Goal: Contribute content

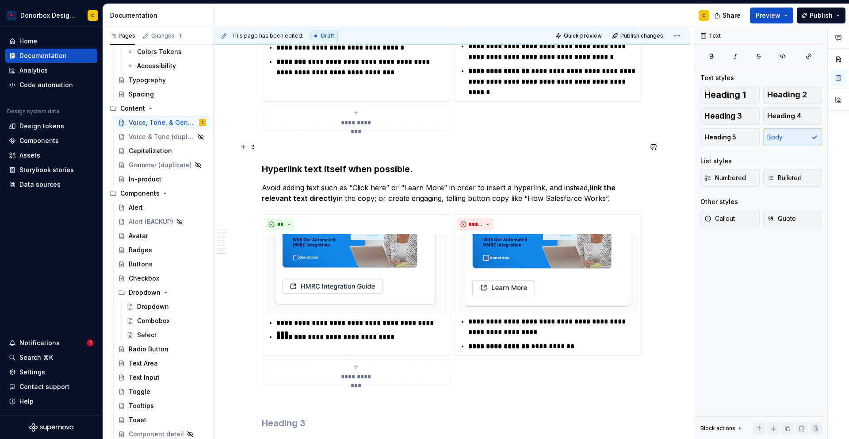
scroll to position [2144, 0]
click at [266, 168] on h3 "Hyperlink text itself when possible." at bounding box center [452, 168] width 380 height 12
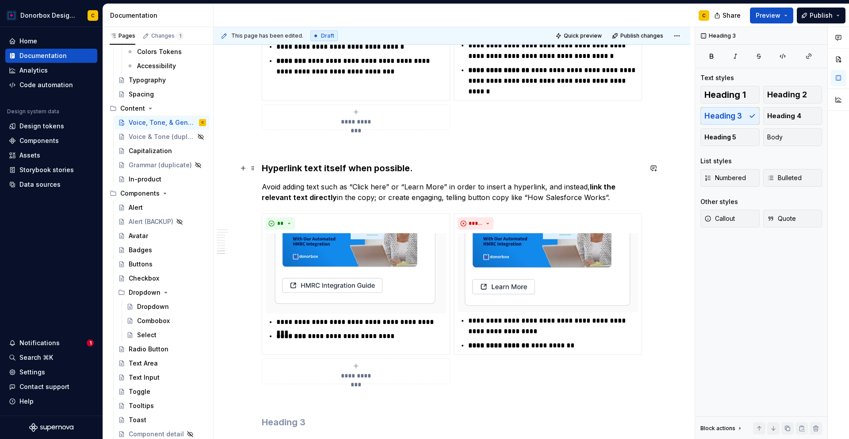
click at [263, 166] on h3 "Hyperlink text itself when possible." at bounding box center [452, 168] width 380 height 12
click at [420, 166] on h3 "Linked text should be engaging, and Hyperlink text itself when possible." at bounding box center [452, 168] width 380 height 12
click at [425, 167] on h3 "Linked text should be engaging, and Hyperlink text itself when possible." at bounding box center [452, 168] width 380 height 12
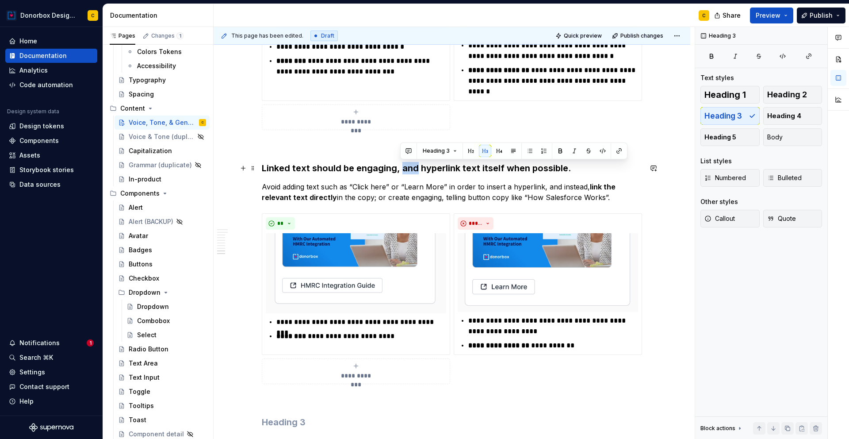
drag, startPoint x: 401, startPoint y: 169, endPoint x: 414, endPoint y: 167, distance: 13.8
click at [414, 167] on h3 "Linked text should be engaging, and hyperlink text itself when possible." at bounding box center [452, 168] width 380 height 12
click at [461, 168] on h3 "Linked text should be engaging, with hyperlink text itself when possible." at bounding box center [452, 168] width 380 height 12
drag, startPoint x: 469, startPoint y: 168, endPoint x: 484, endPoint y: 164, distance: 15.1
click at [484, 164] on h3 "Linked text should be engaging, with hyperlinks text itself when possible." at bounding box center [452, 168] width 380 height 12
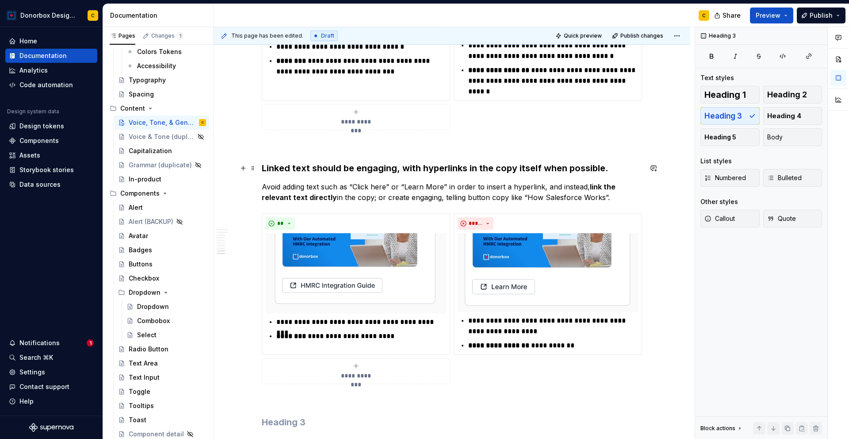
click at [310, 168] on h3 "Linked text should be engaging, with hyperlinks in the copy itself when possibl…" at bounding box center [452, 168] width 380 height 12
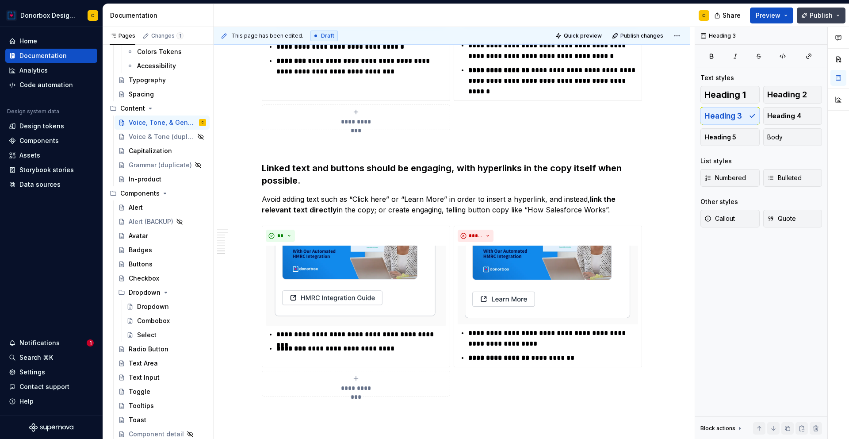
click at [812, 18] on span "Publish" at bounding box center [821, 15] width 23 height 9
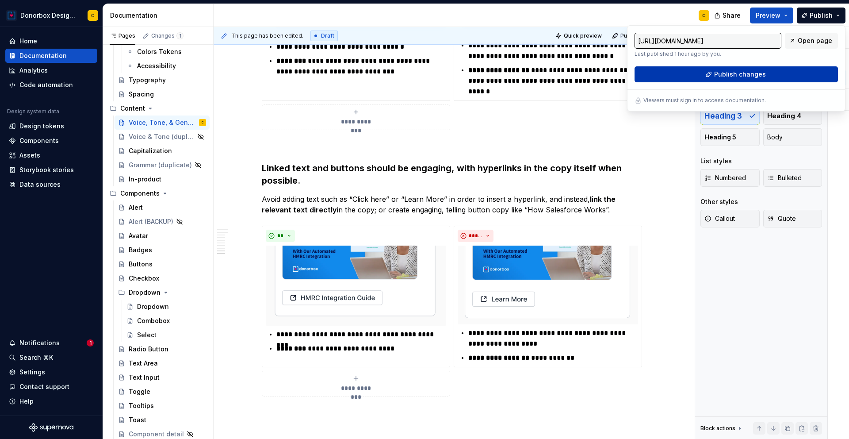
click at [718, 68] on button "Publish changes" at bounding box center [736, 74] width 203 height 16
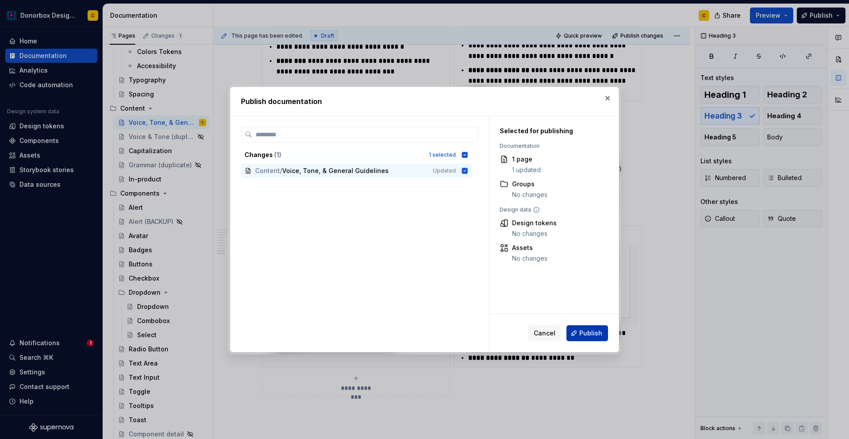
click at [593, 329] on span "Publish" at bounding box center [590, 333] width 23 height 9
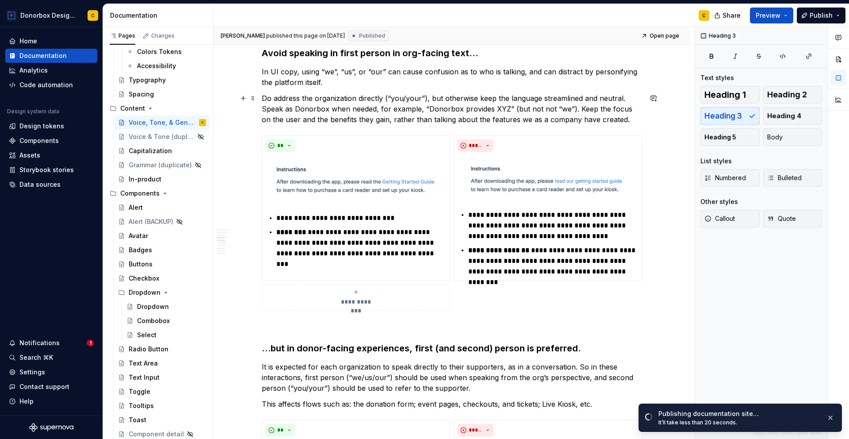
scroll to position [837, 0]
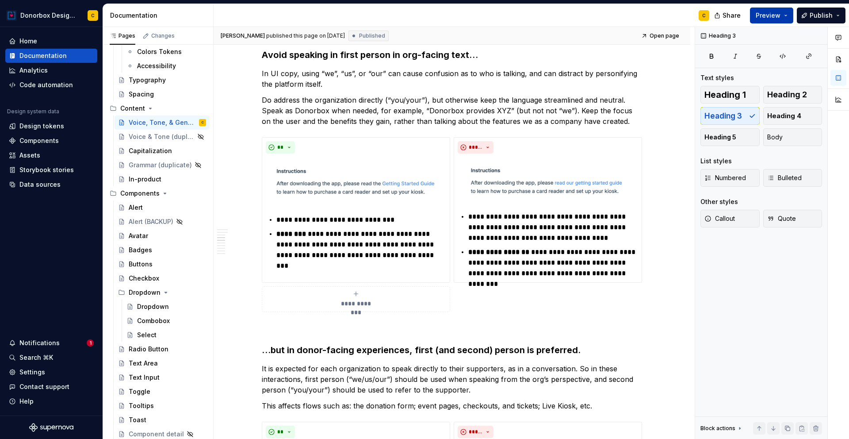
click at [777, 19] on span "Preview" at bounding box center [768, 15] width 25 height 9
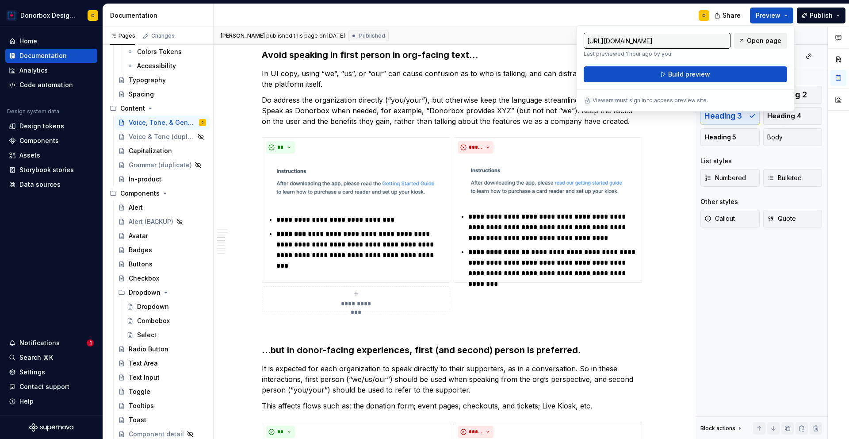
click at [763, 45] on span "Open page" at bounding box center [764, 40] width 34 height 9
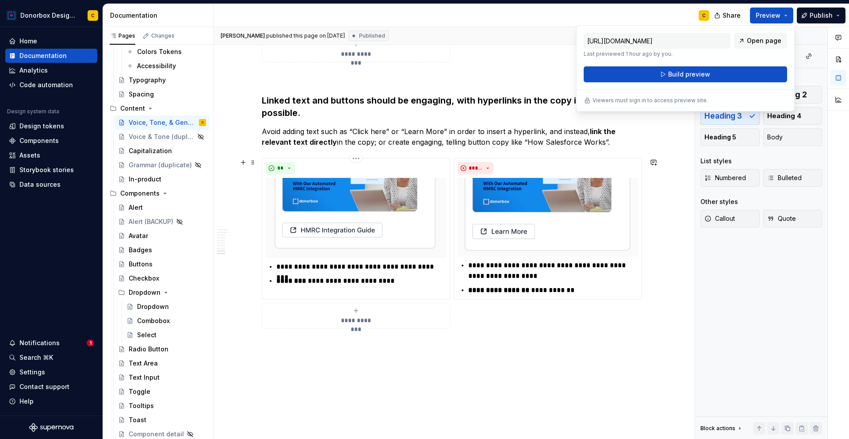
scroll to position [2142, 0]
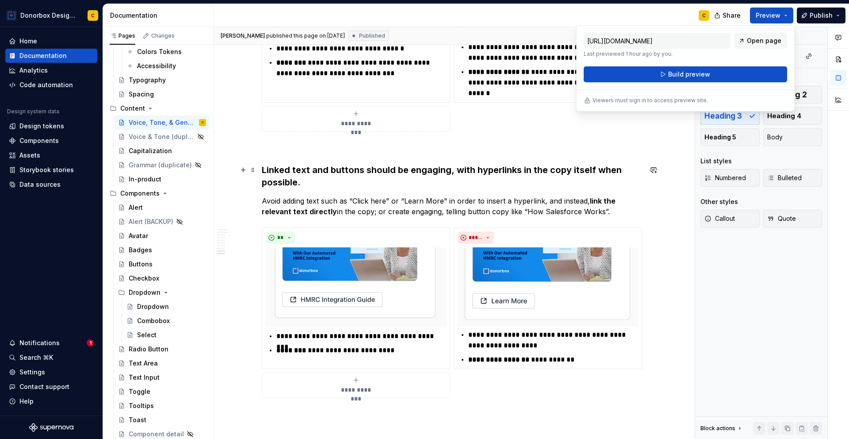
click at [367, 167] on h3 "Linked text and buttons should be engaging, with hyperlinks in the copy itself …" at bounding box center [452, 176] width 380 height 25
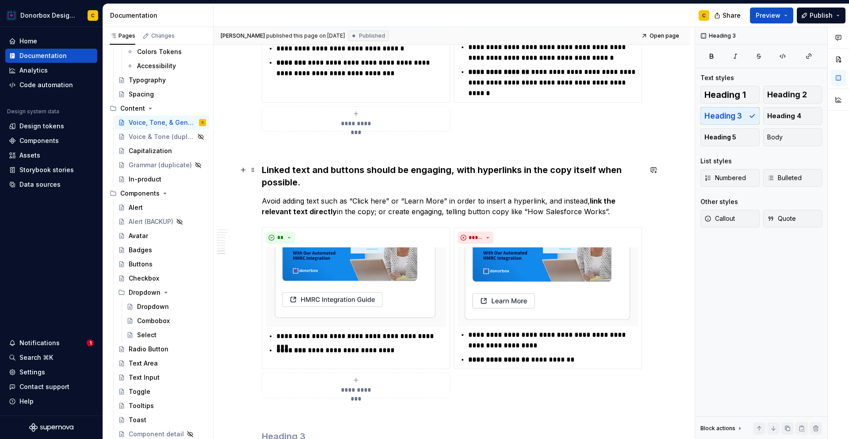
click at [366, 168] on h3 "Linked text and buttons should be engaging, with hyperlinks in the copy itself …" at bounding box center [452, 176] width 380 height 25
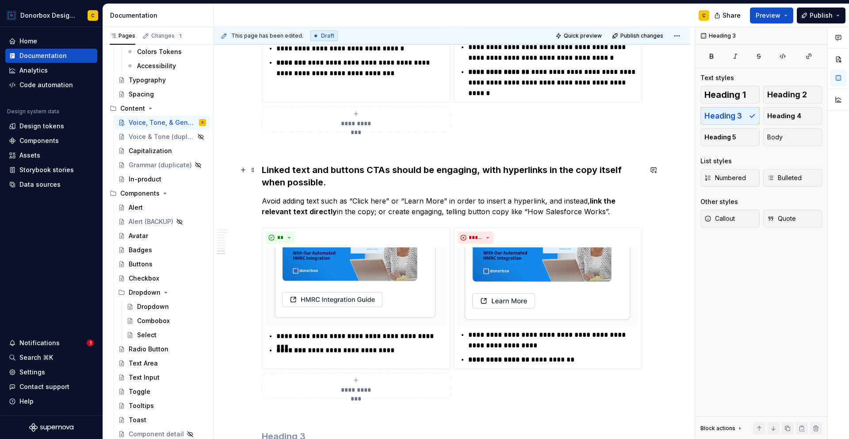
click at [363, 168] on h3 "Linked text and buttons CTAs should be engaging, with hyperlinks in the copy it…" at bounding box center [452, 176] width 380 height 25
type textarea "*"
